Goal: Task Accomplishment & Management: Use online tool/utility

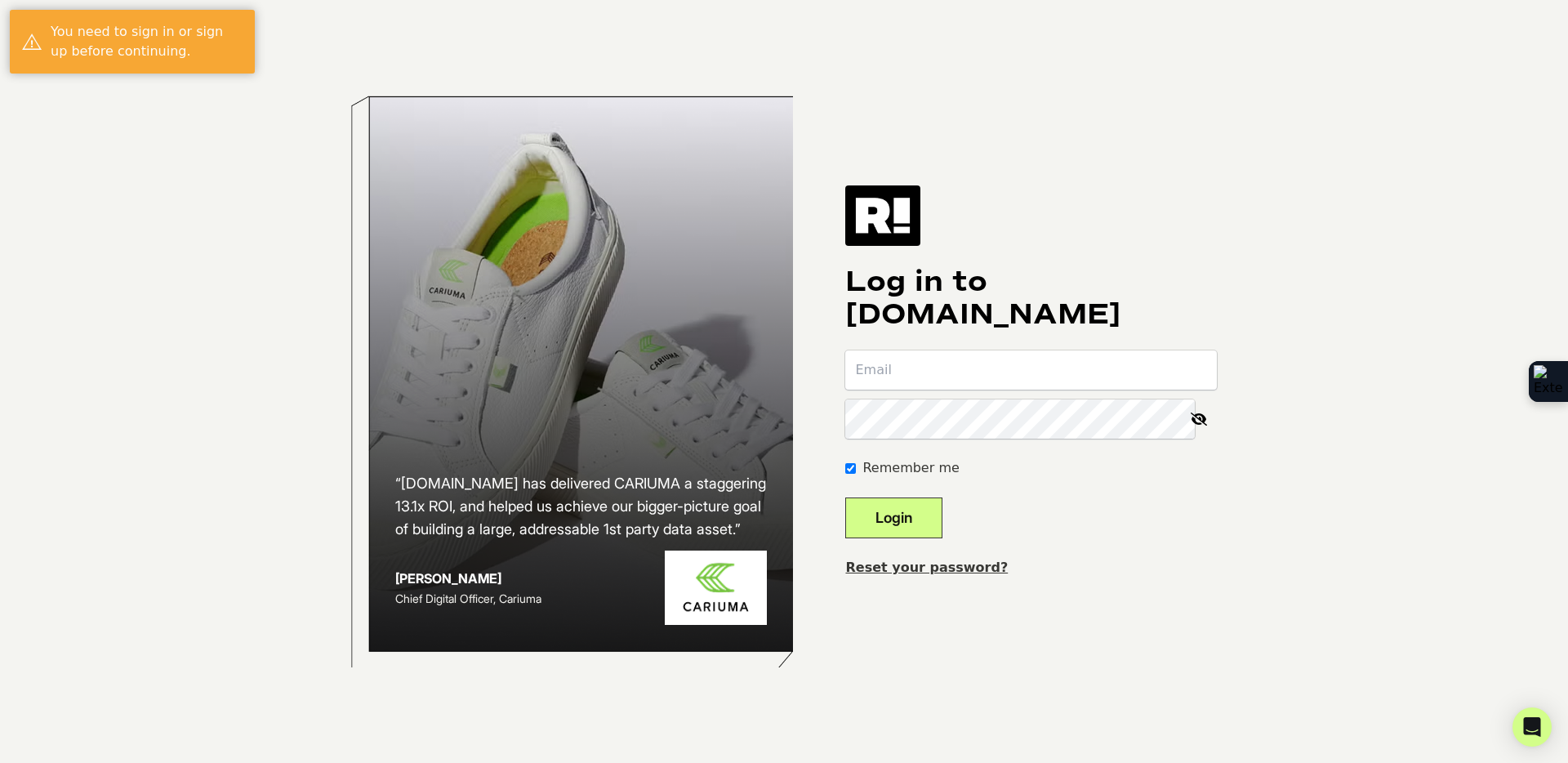
type input "ethane@golfballs.com"
click at [1132, 542] on div "Log in to Retention.com ethane@golfballs.com Remember me Login Reset your passw…" at bounding box center [1030, 382] width 371 height 392
click at [999, 526] on form "ethane@golfballs.com Remember me Login" at bounding box center [1030, 444] width 371 height 188
click at [971, 525] on form "ethane@golfballs.com Remember me Login" at bounding box center [1030, 444] width 371 height 188
click at [937, 524] on button "Login" at bounding box center [894, 518] width 98 height 41
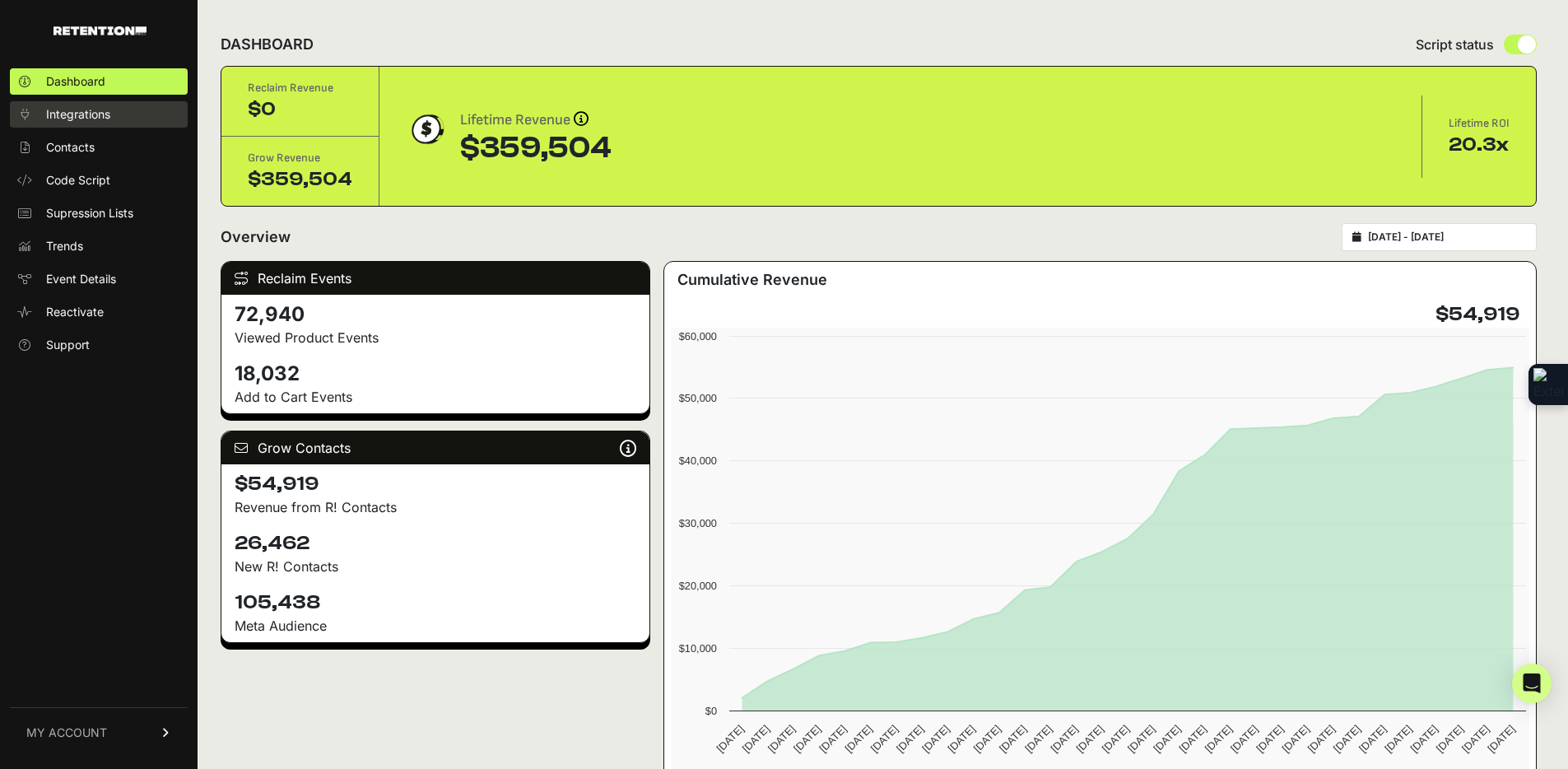
click at [128, 121] on link "Integrations" at bounding box center [98, 114] width 178 height 27
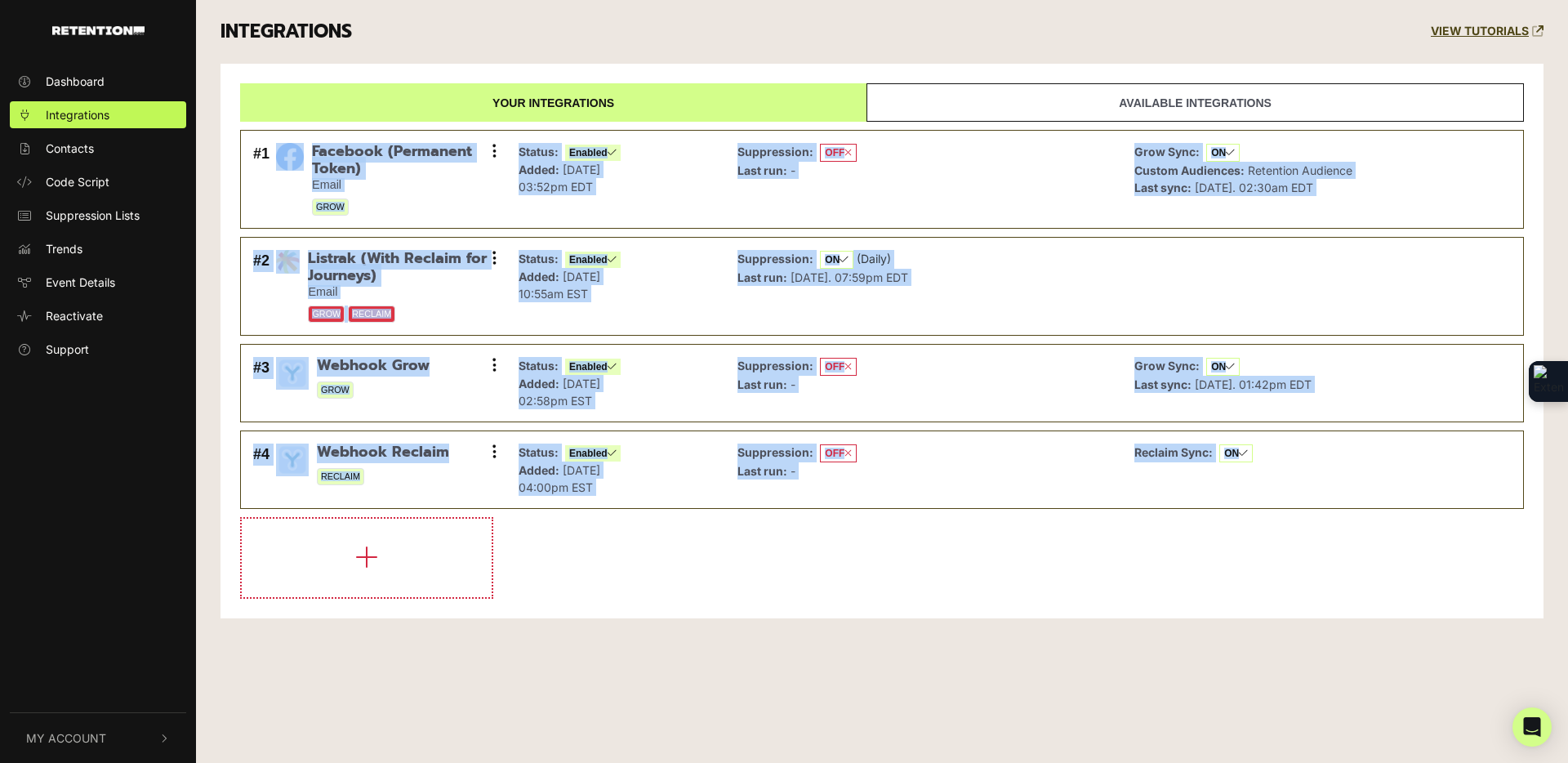
drag, startPoint x: 1091, startPoint y: 704, endPoint x: 215, endPoint y: 222, distance: 999.8
click at [216, 223] on div "Dashboard Integrations Contacts Code Script Suppression Lists Trends Event Deta…" at bounding box center [784, 381] width 1568 height 763
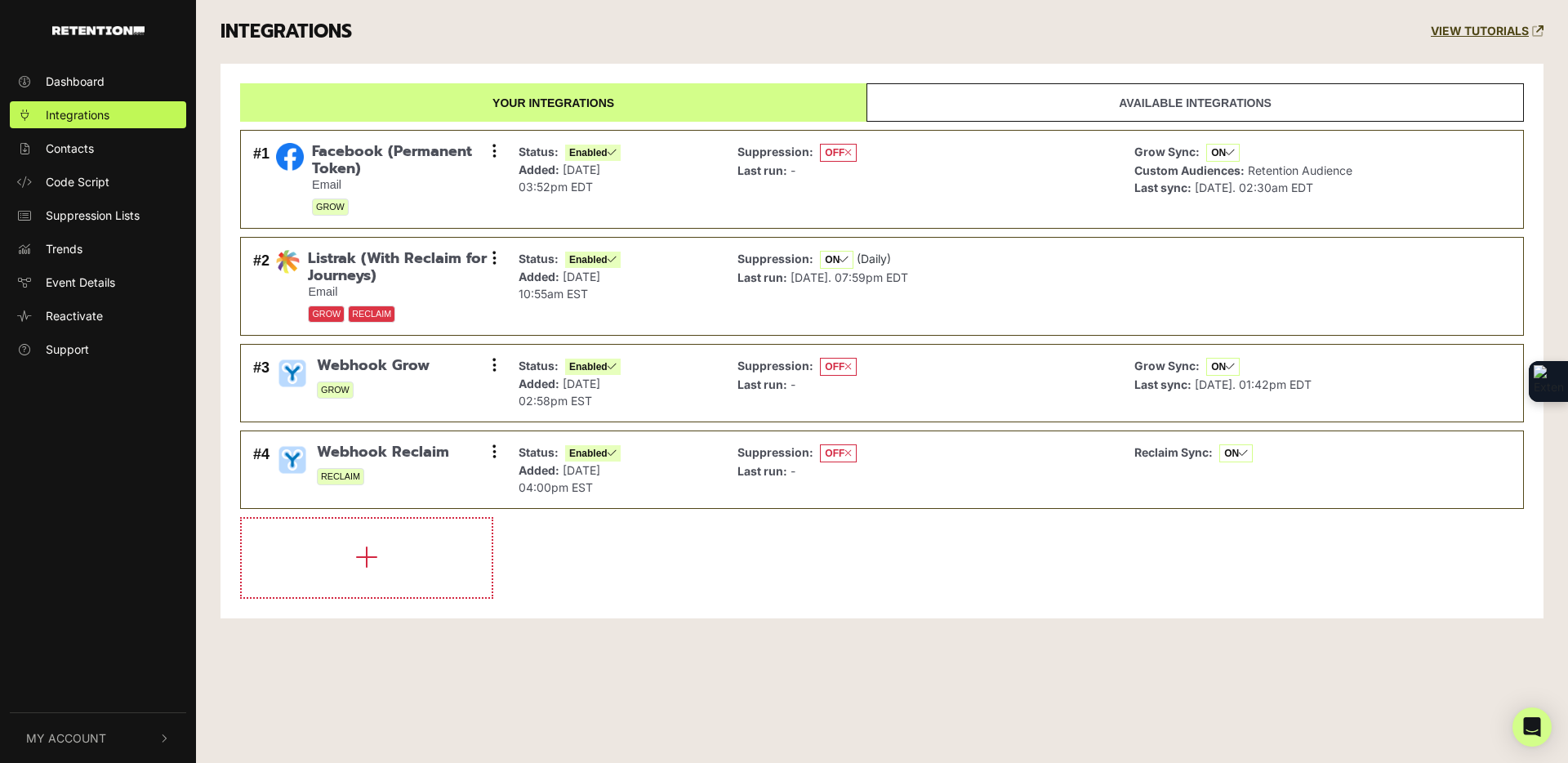
click at [814, 744] on div "Dashboard Integrations Contacts Code Script Suppression Lists Trends Event Deta…" at bounding box center [784, 381] width 1568 height 763
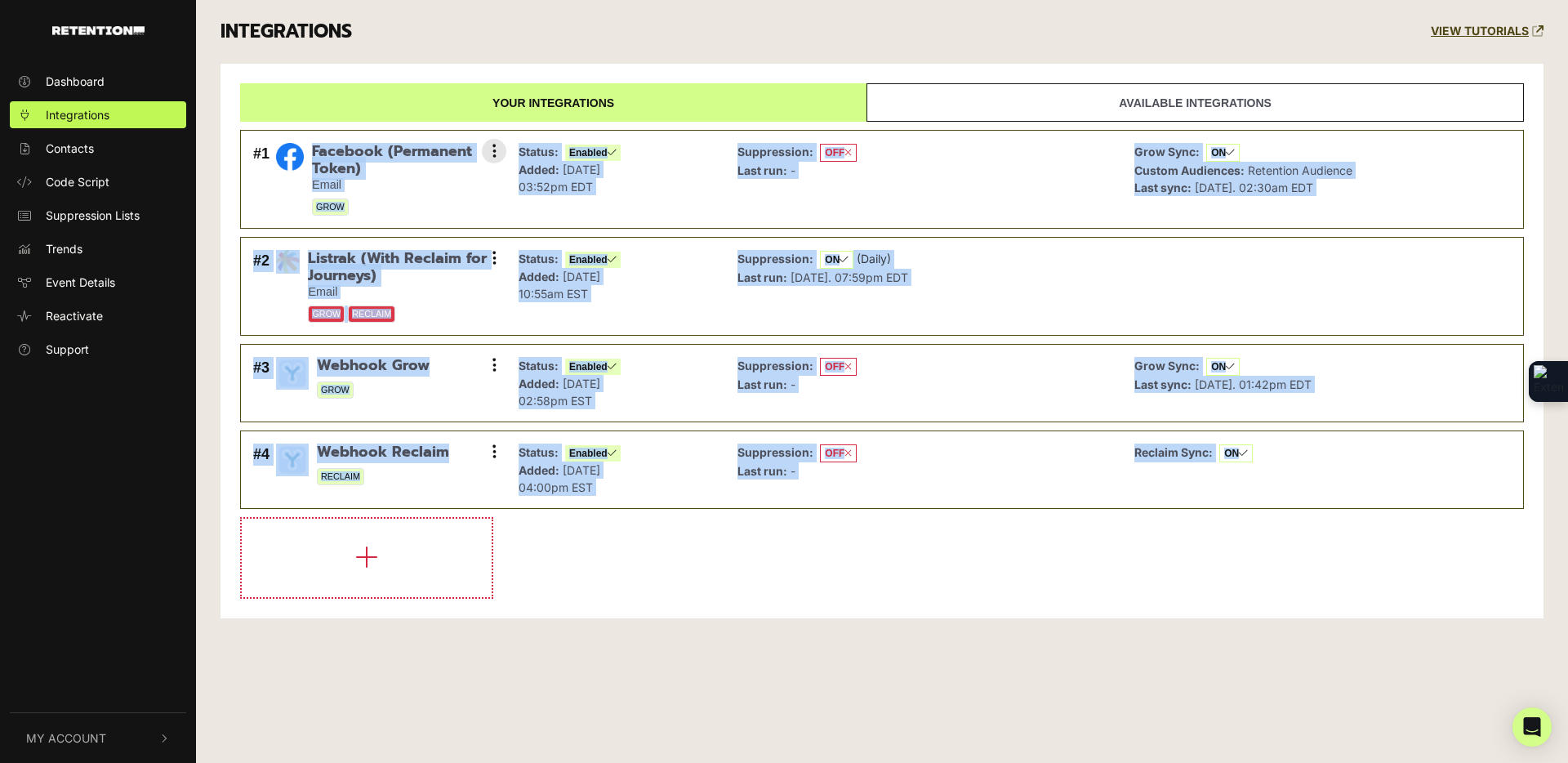
drag, startPoint x: 888, startPoint y: 732, endPoint x: 278, endPoint y: 183, distance: 820.7
click at [278, 183] on div "Dashboard Integrations Contacts Code Script Suppression Lists Trends Event Deta…" at bounding box center [784, 381] width 1568 height 763
click at [877, 666] on div "Dashboard Integrations Contacts Code Script Suppression Lists Trends Event Deta…" at bounding box center [784, 381] width 1568 height 763
